Goal: Task Accomplishment & Management: Use online tool/utility

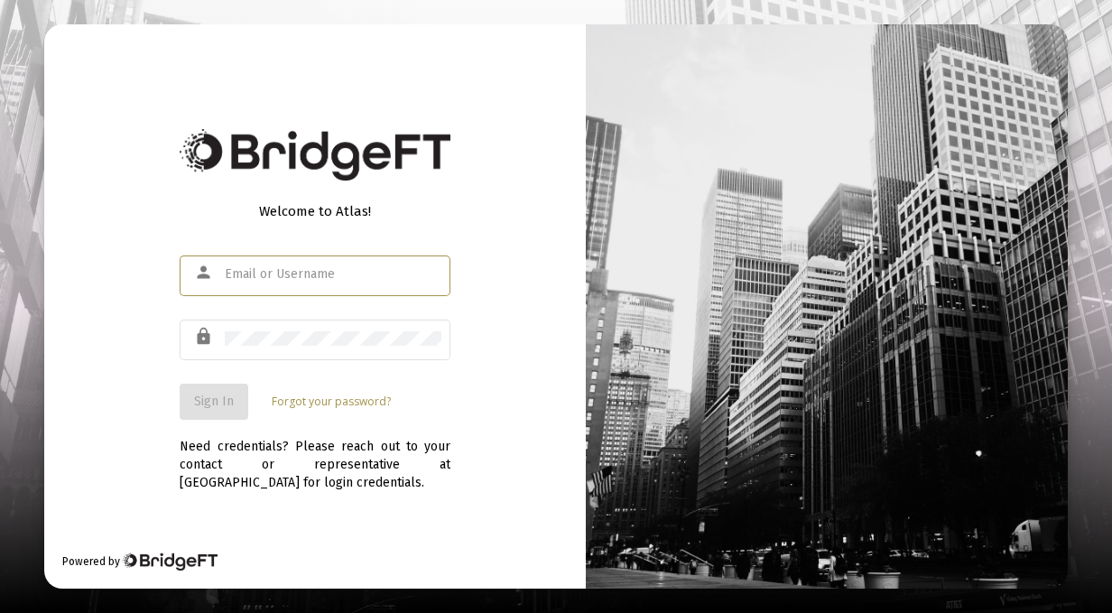
click at [199, 279] on mat-icon "person" at bounding box center [205, 273] width 22 height 22
click at [212, 280] on mat-icon "person" at bounding box center [205, 273] width 22 height 22
click at [228, 263] on div at bounding box center [333, 274] width 217 height 44
type input "admin"
